Goal: Transaction & Acquisition: Purchase product/service

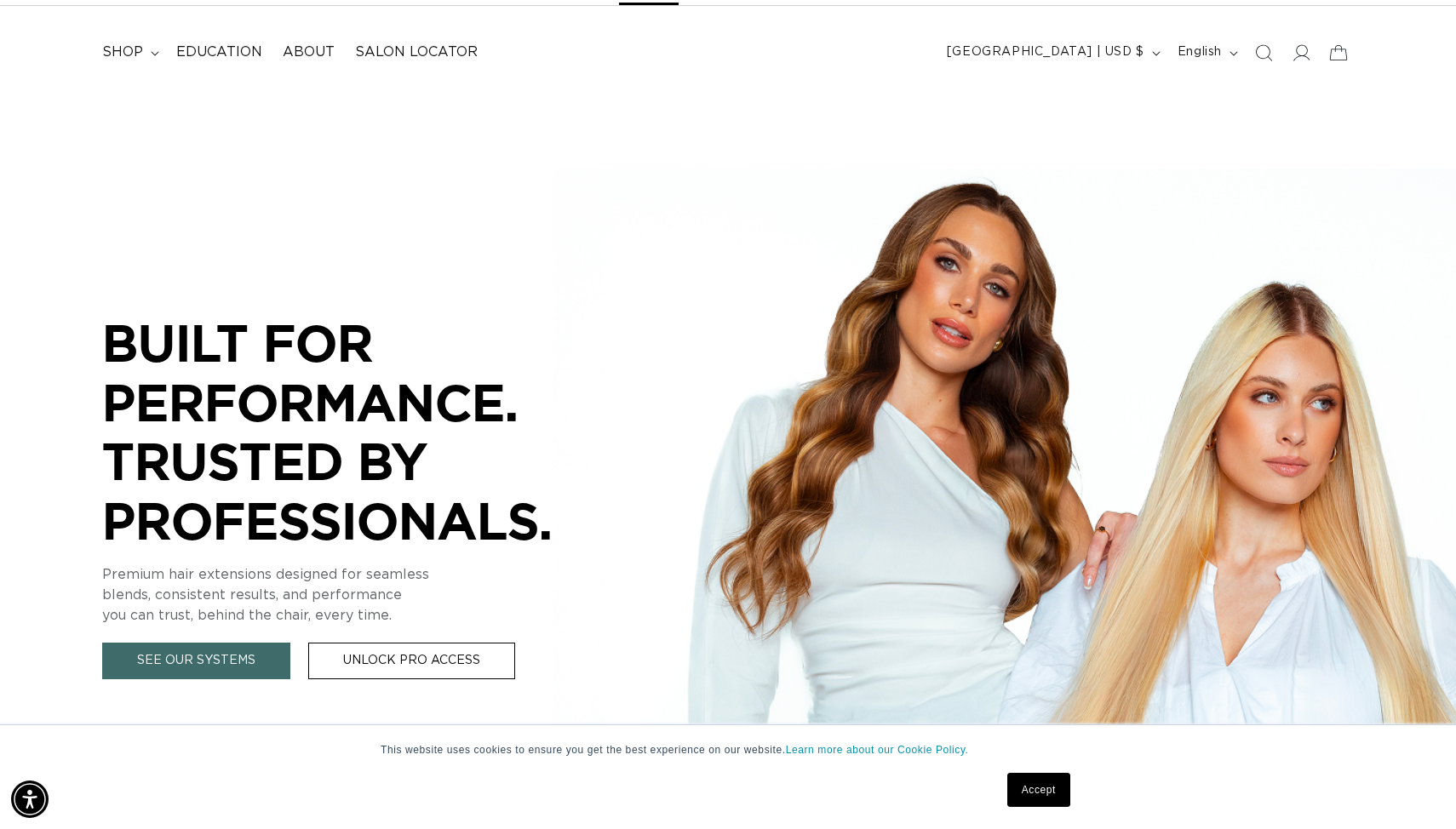
scroll to position [92, 0]
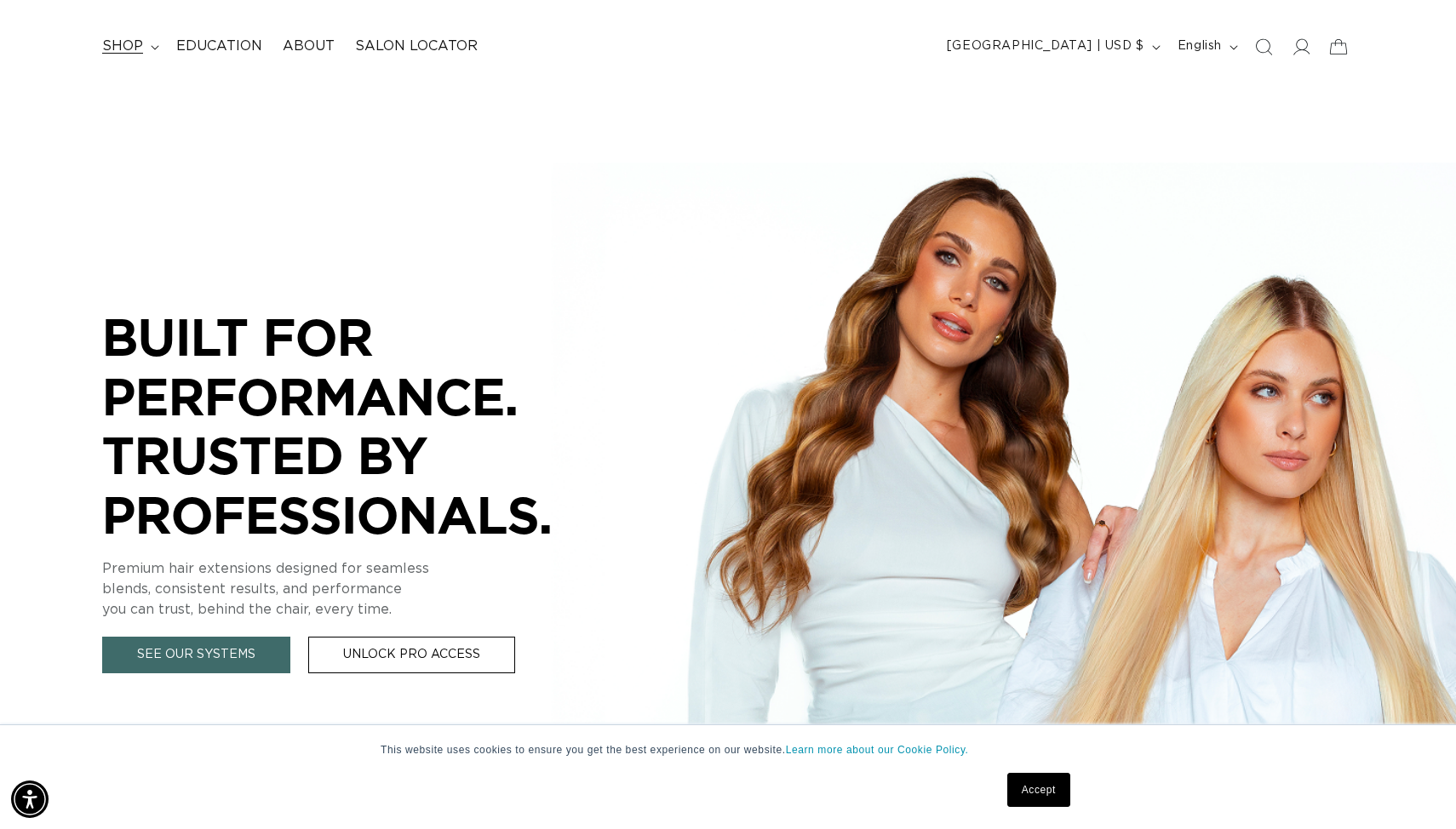
click at [130, 41] on span "shop" at bounding box center [122, 46] width 40 height 18
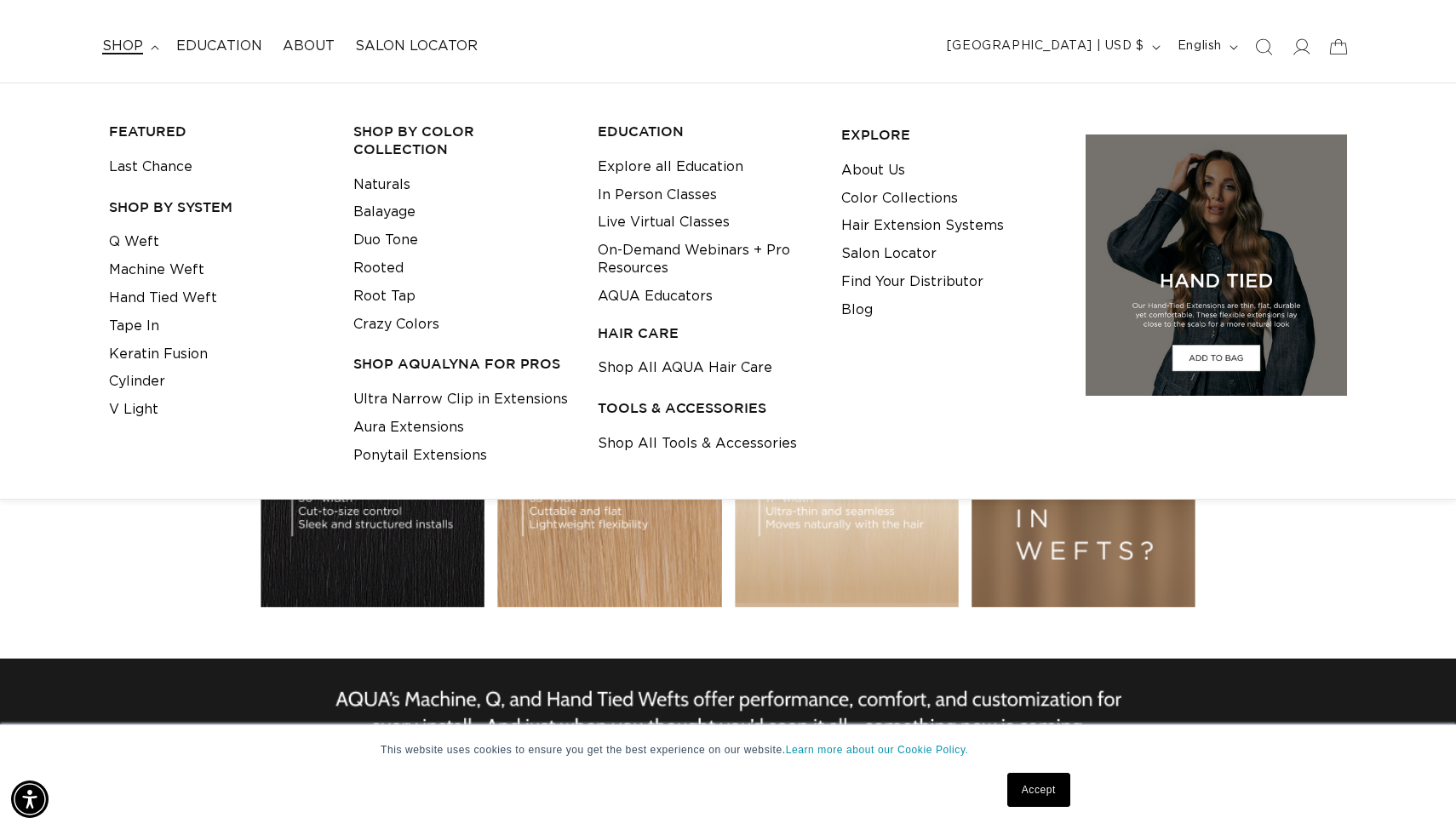
scroll to position [0, 2670]
click at [182, 207] on h3 "SHOP BY SYSTEM" at bounding box center [218, 207] width 218 height 18
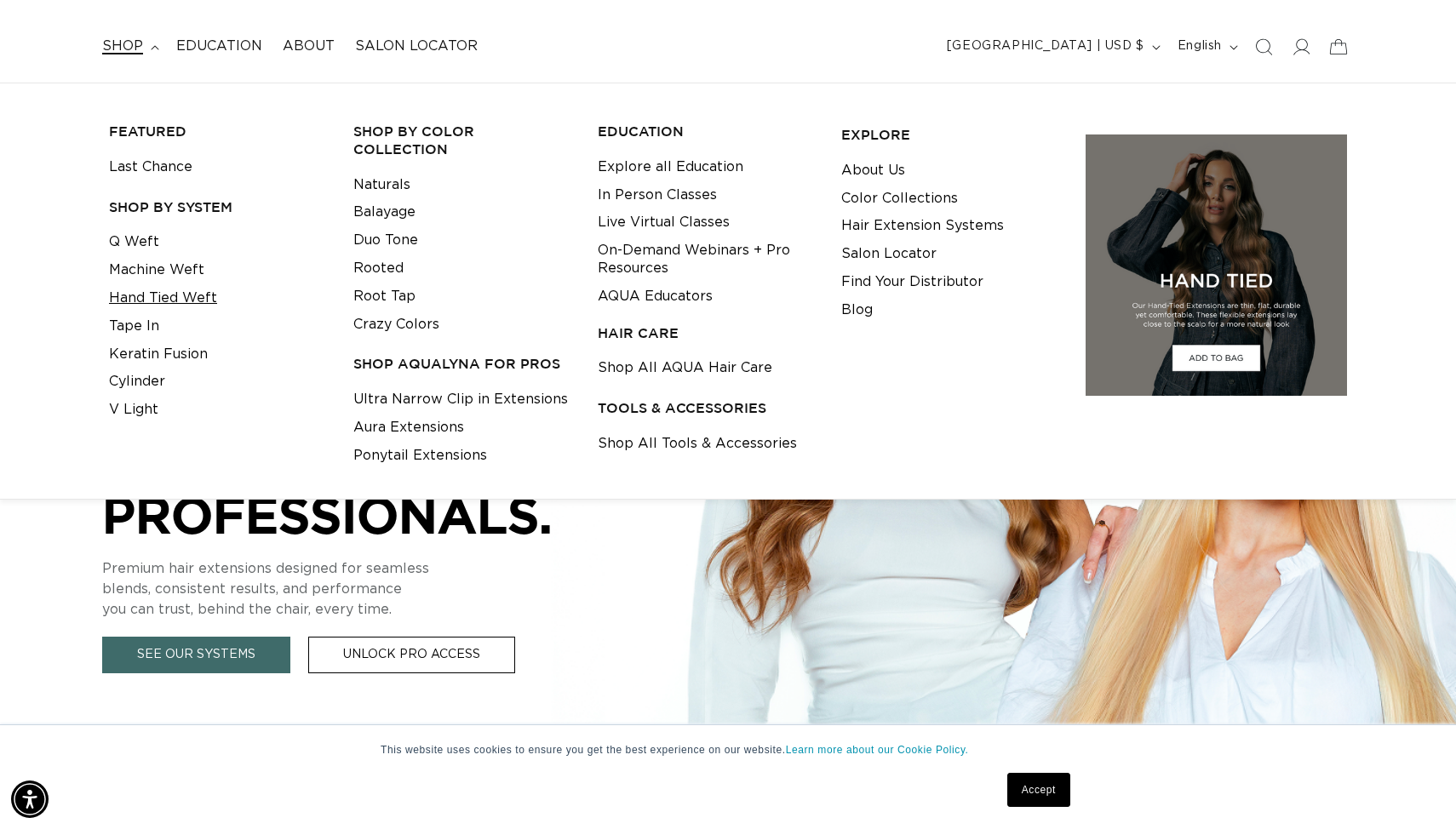
scroll to position [0, 1335]
click at [158, 302] on link "Hand Tied Weft" at bounding box center [164, 298] width 108 height 28
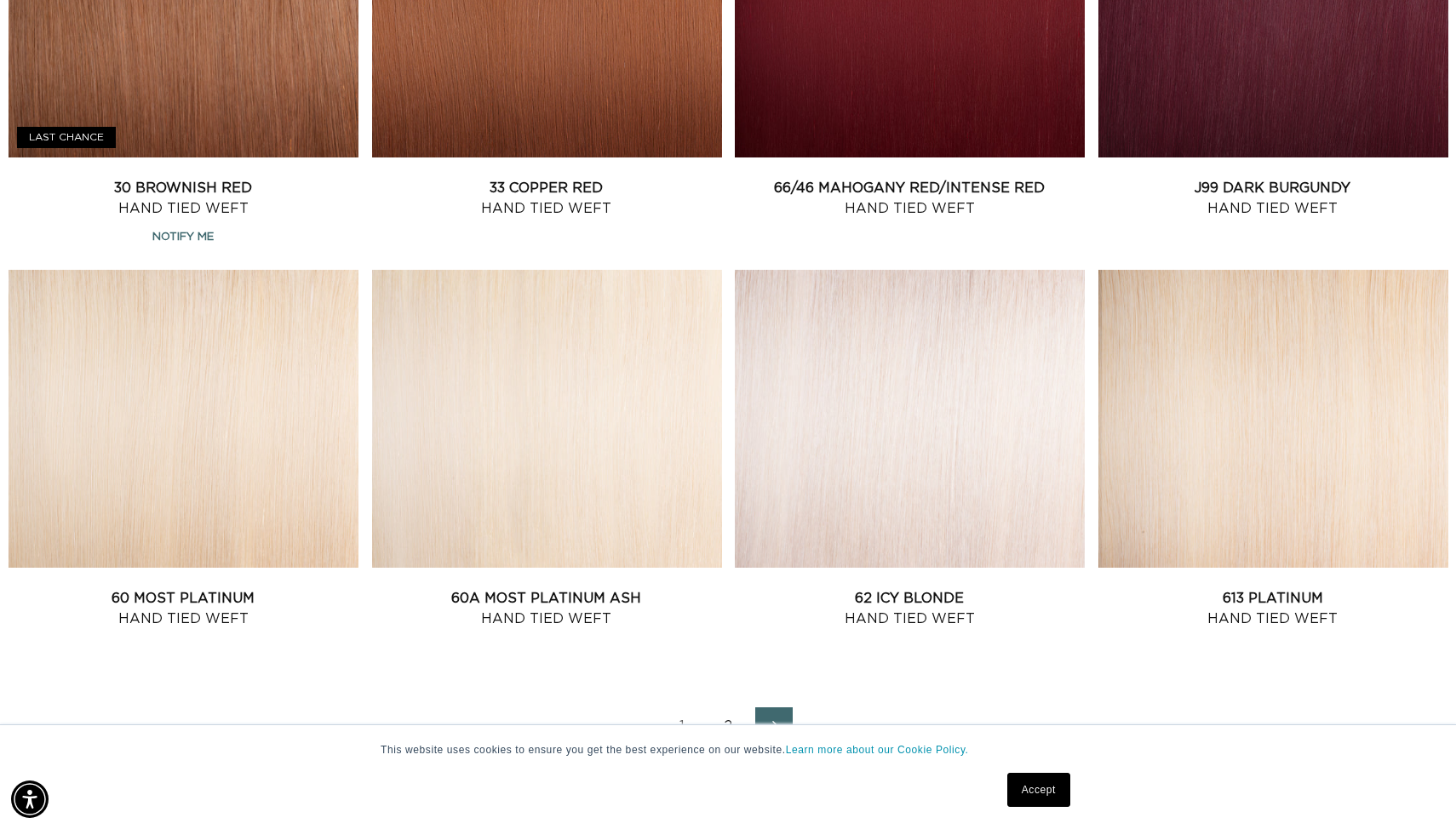
scroll to position [2144, 0]
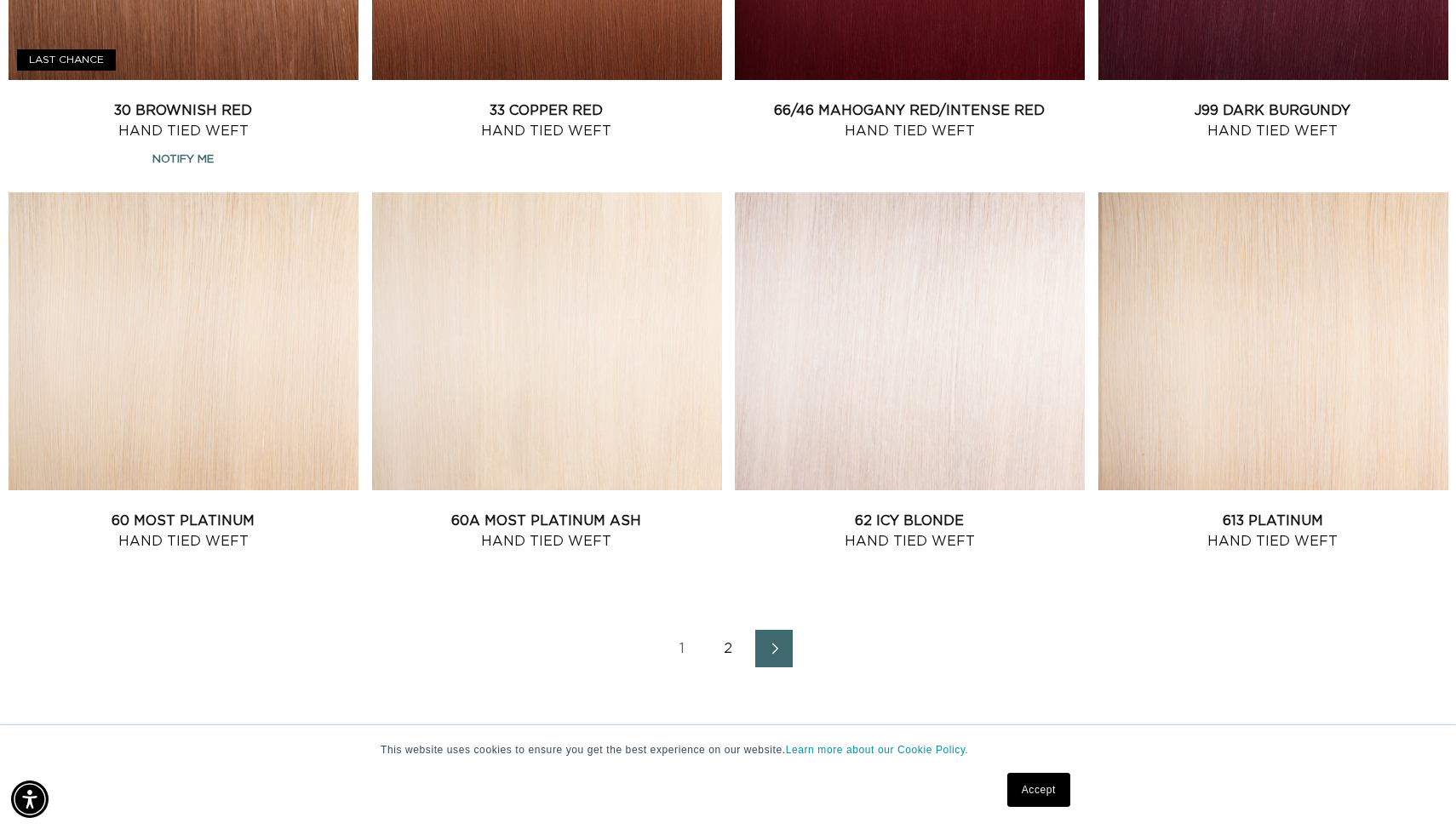
click at [778, 646] on icon "Next page" at bounding box center [775, 649] width 22 height 12
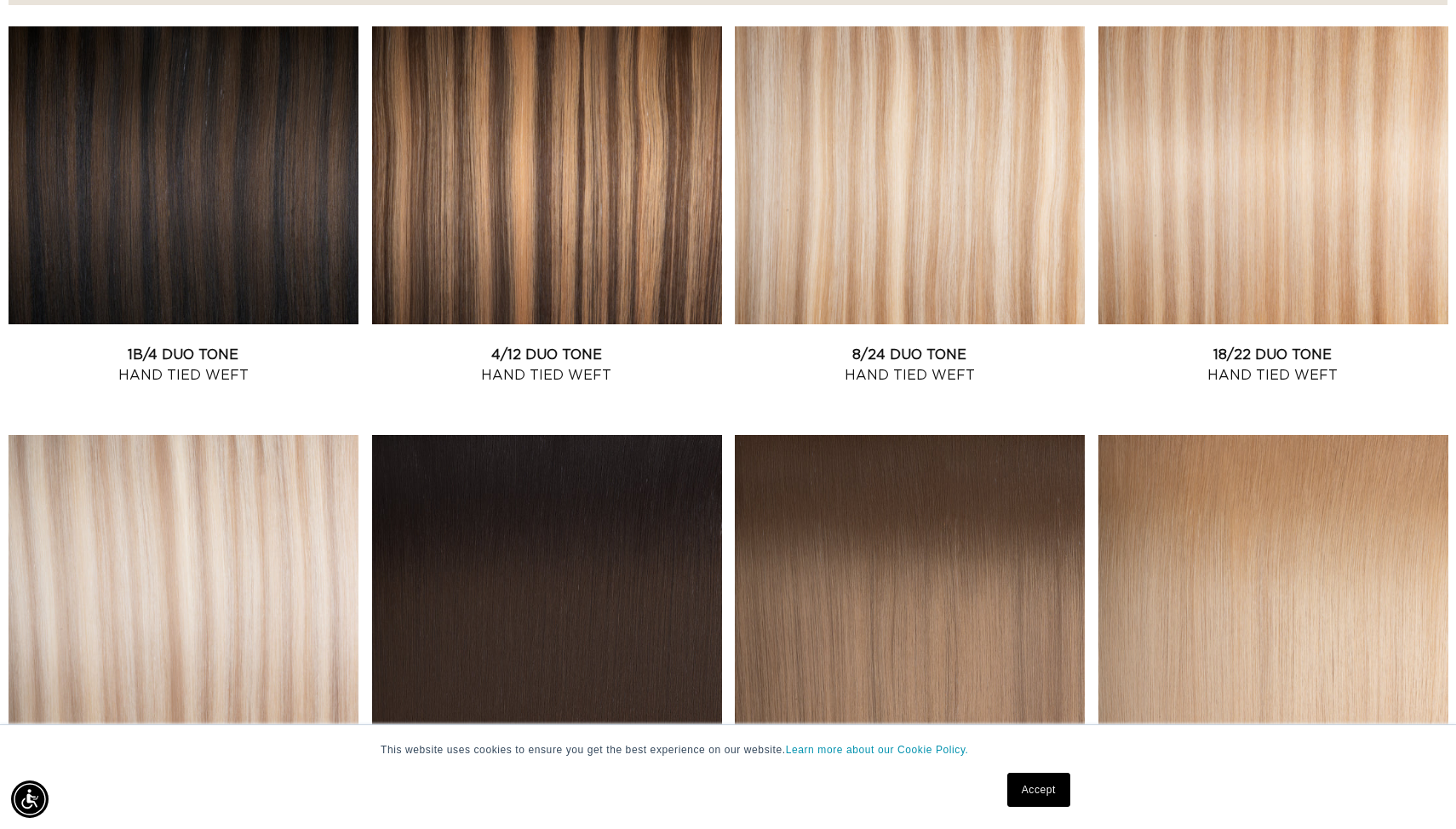
scroll to position [377, 0]
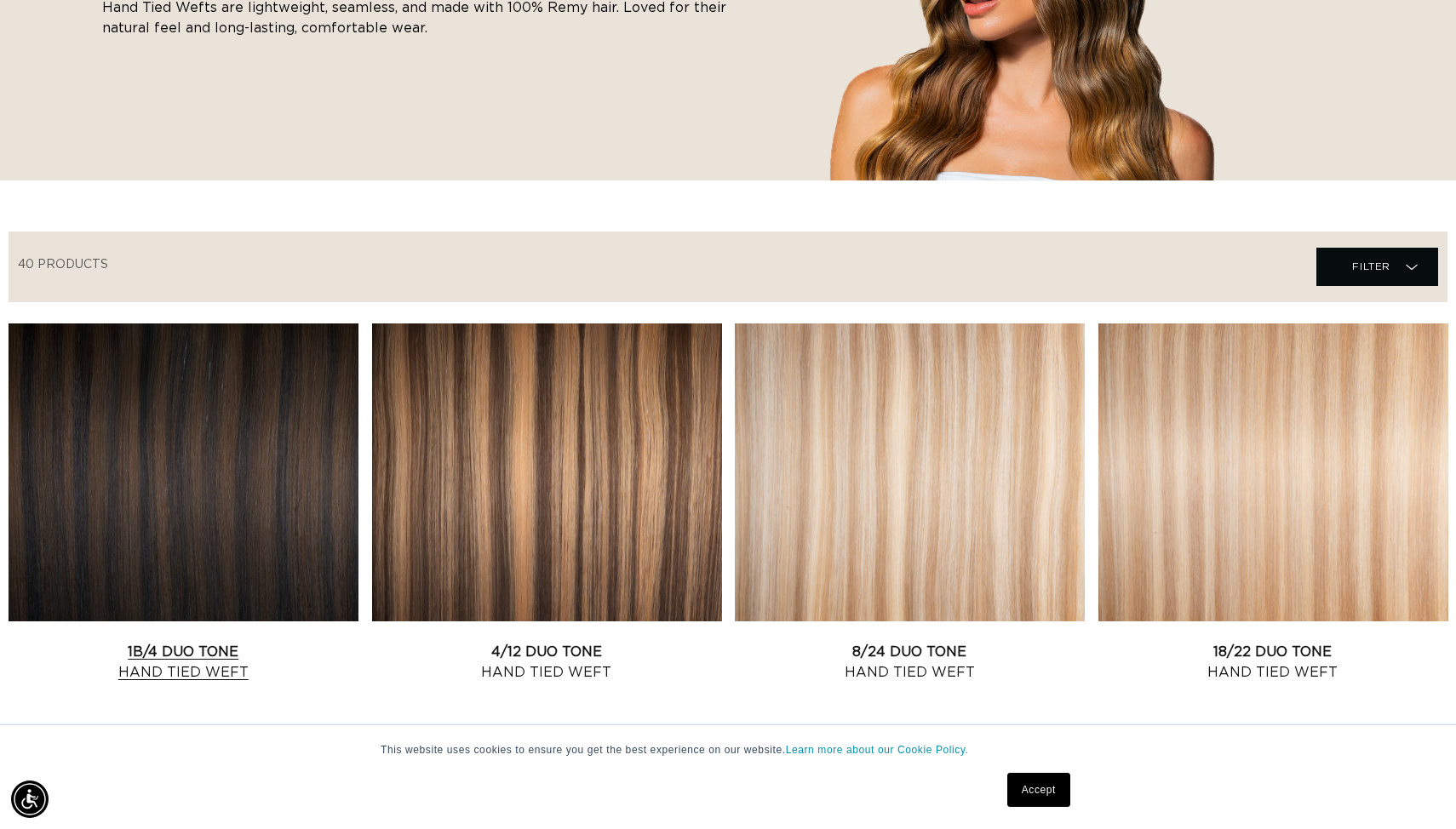
click at [300, 642] on link "1B/4 Duo Tone Hand Tied Weft" at bounding box center [183, 662] width 350 height 40
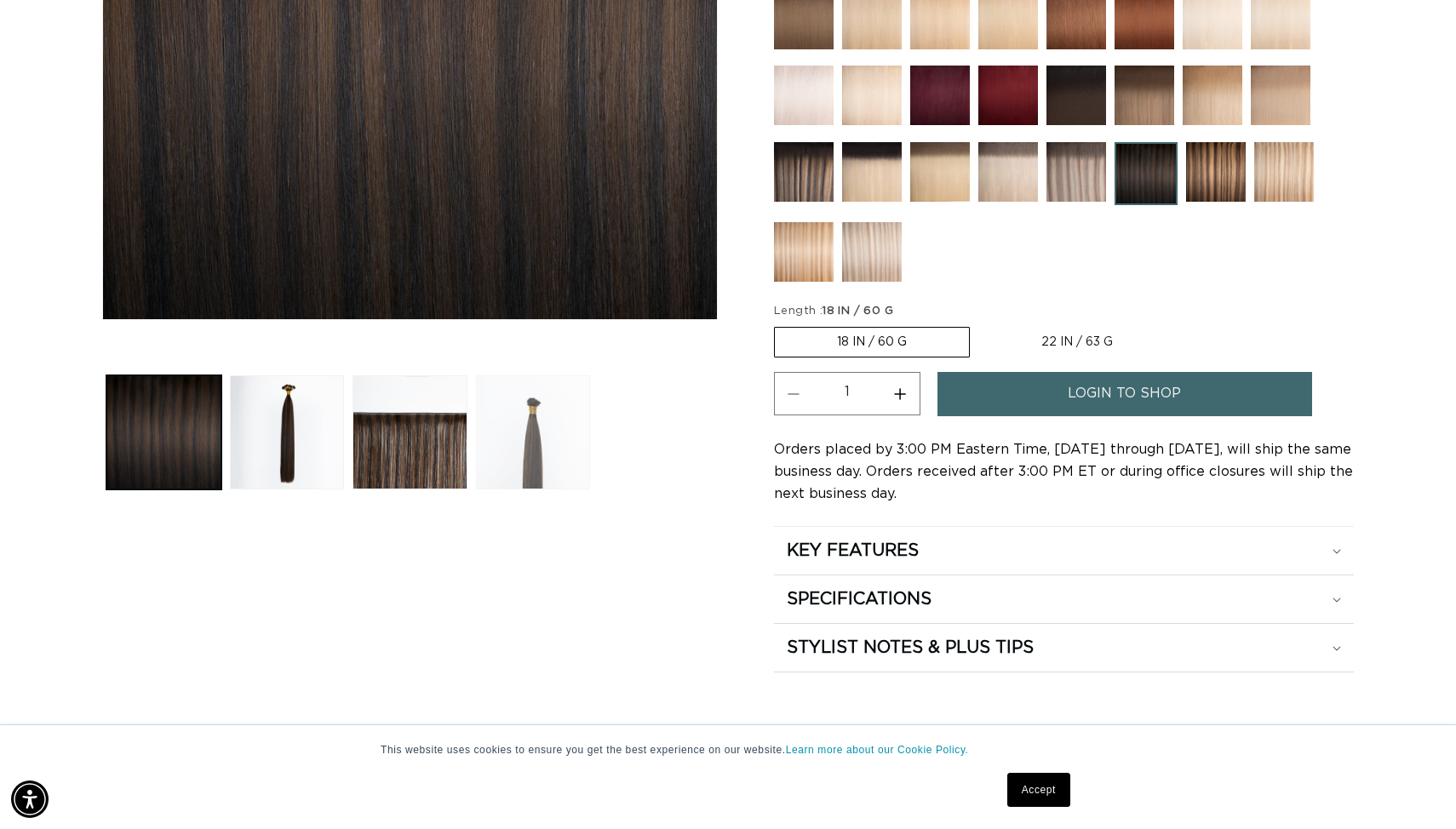
click at [540, 397] on button "Load image 4 in gallery view" at bounding box center [533, 432] width 115 height 114
